Goal: Check status: Check status

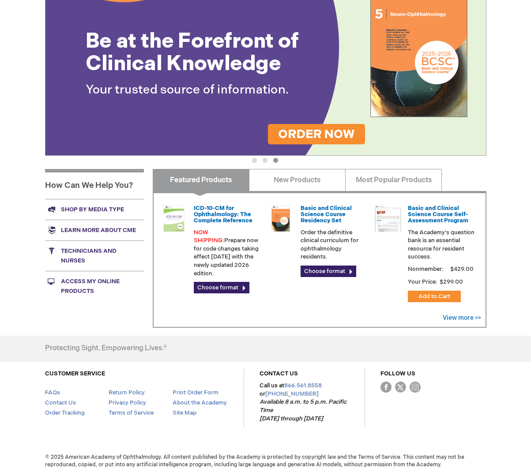
scroll to position [146, 0]
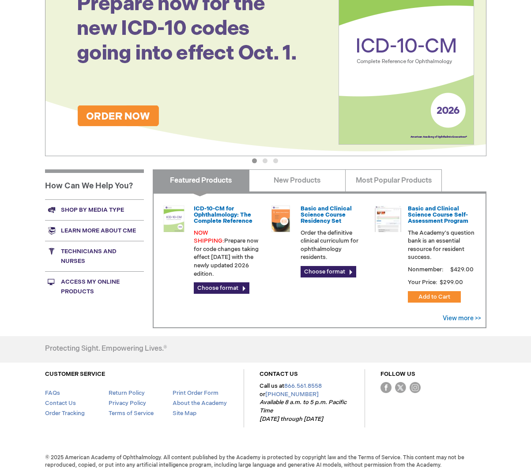
click at [67, 283] on link "Access My Online Products" at bounding box center [94, 287] width 99 height 30
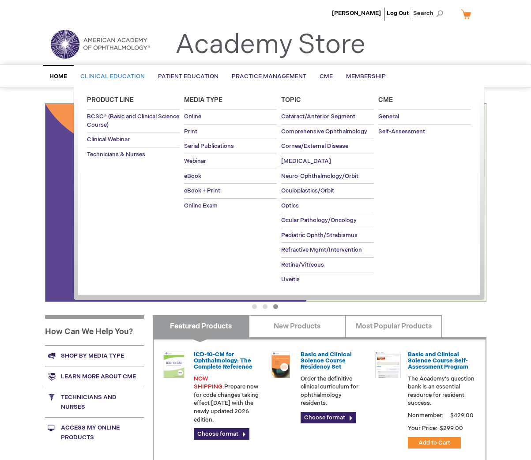
click at [106, 73] on span "Clinical Education" at bounding box center [112, 76] width 64 height 7
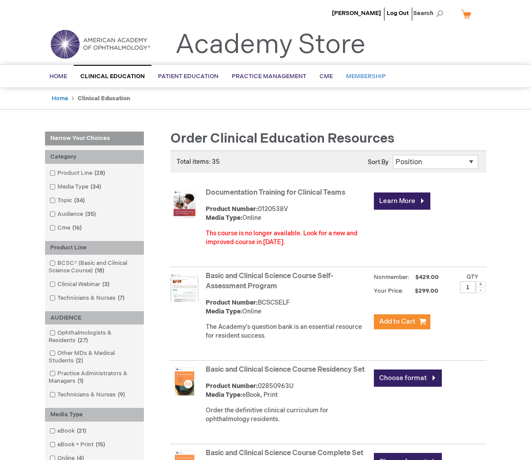
click at [364, 75] on span "Membership" at bounding box center [366, 76] width 40 height 7
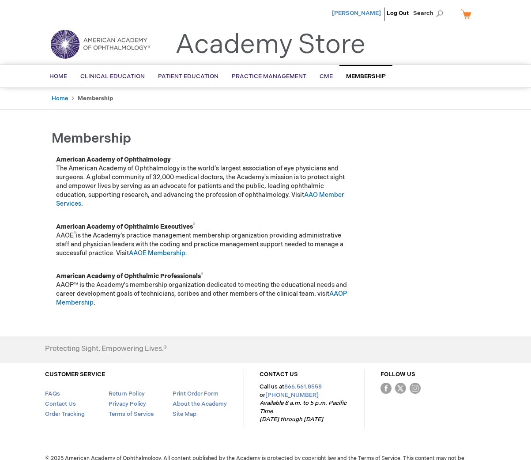
click at [349, 15] on span "[PERSON_NAME]" at bounding box center [356, 13] width 49 height 7
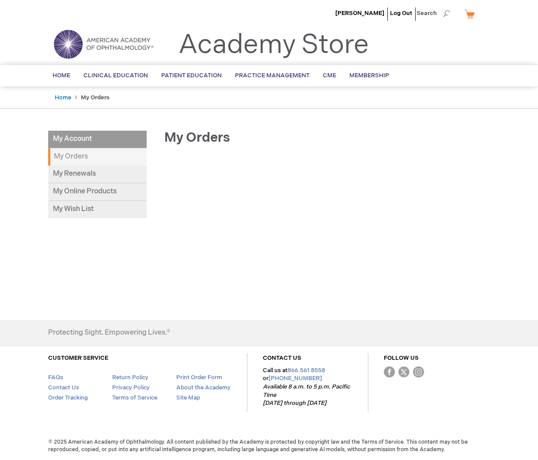
click at [85, 155] on strong "My Orders" at bounding box center [97, 156] width 98 height 17
click at [82, 173] on link "My Renewals" at bounding box center [97, 175] width 98 height 18
click at [88, 171] on link "My Renewals" at bounding box center [97, 175] width 98 height 18
